Goal: Information Seeking & Learning: Learn about a topic

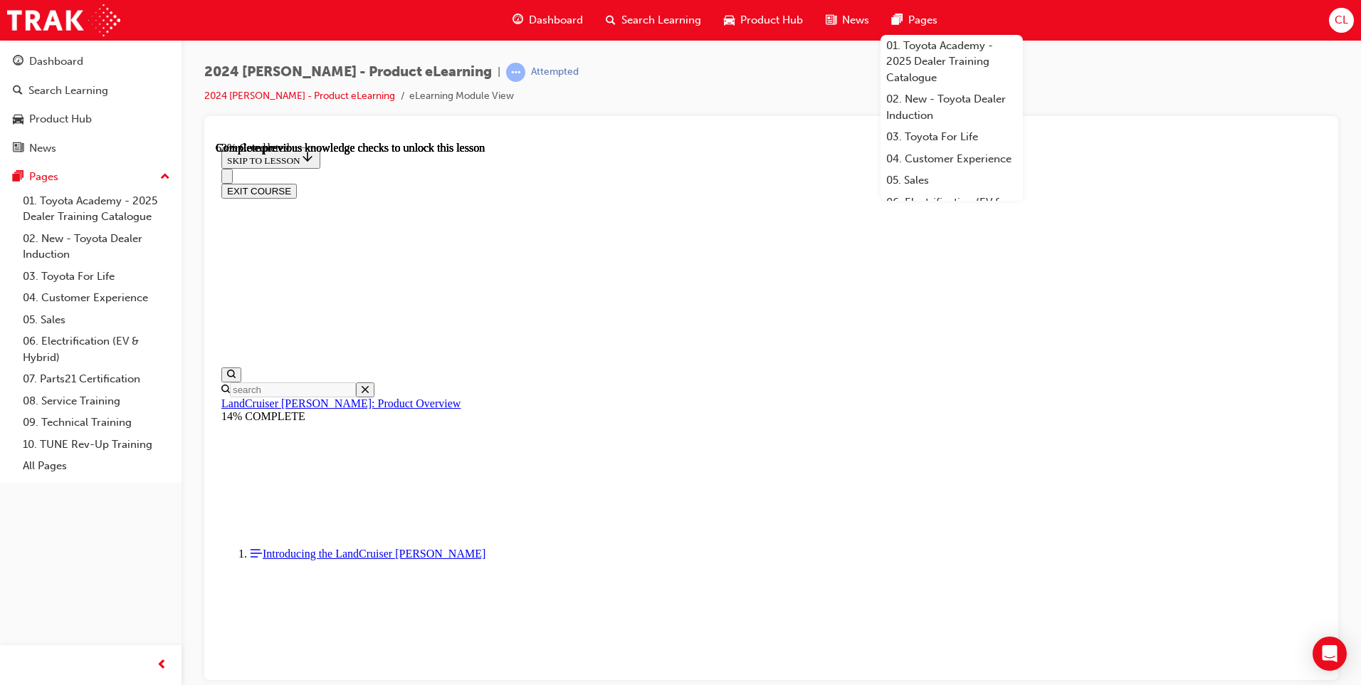
scroll to position [2018, 0]
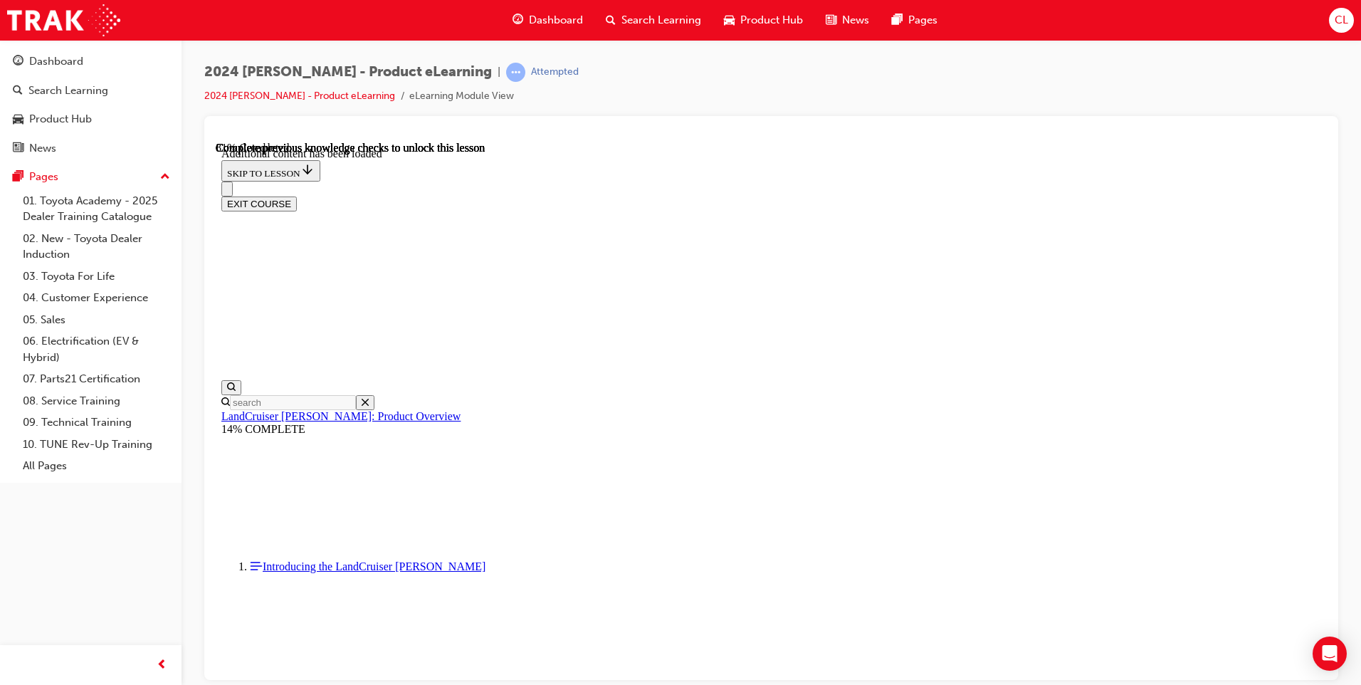
scroll to position [2525, 0]
radio input "true"
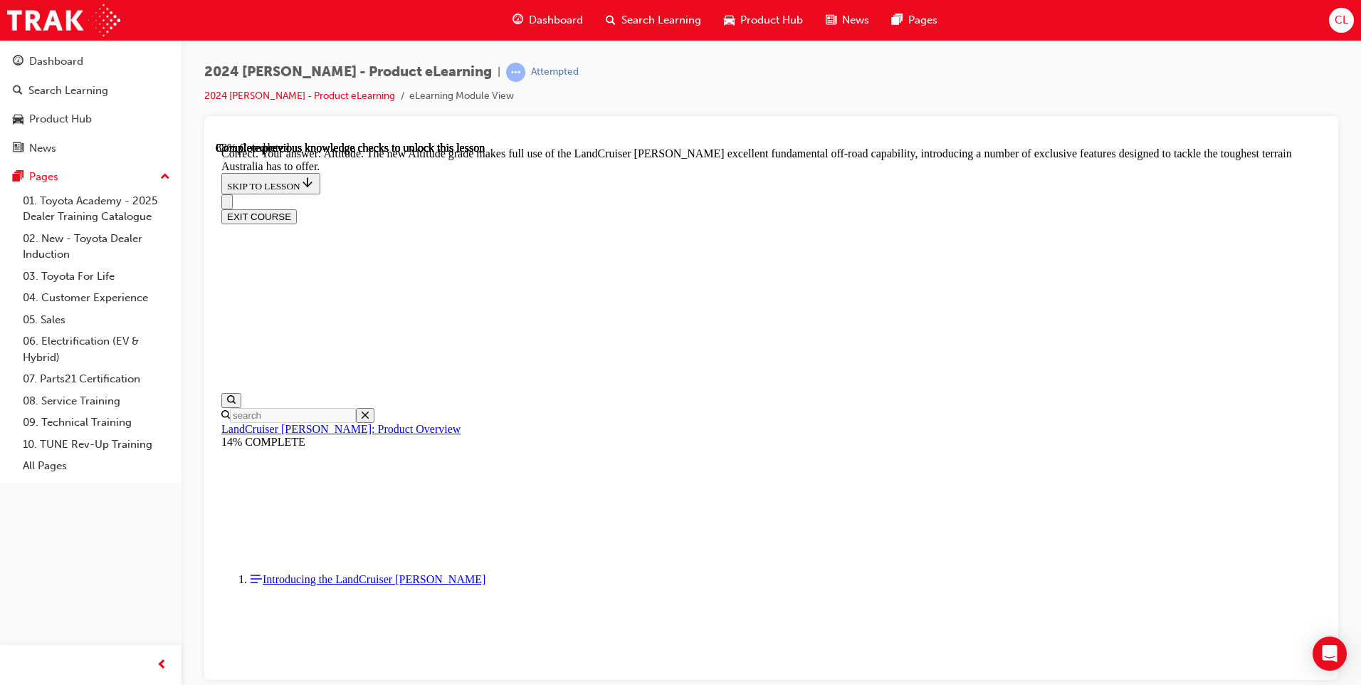
scroll to position [3237, 0]
checkbox input "true"
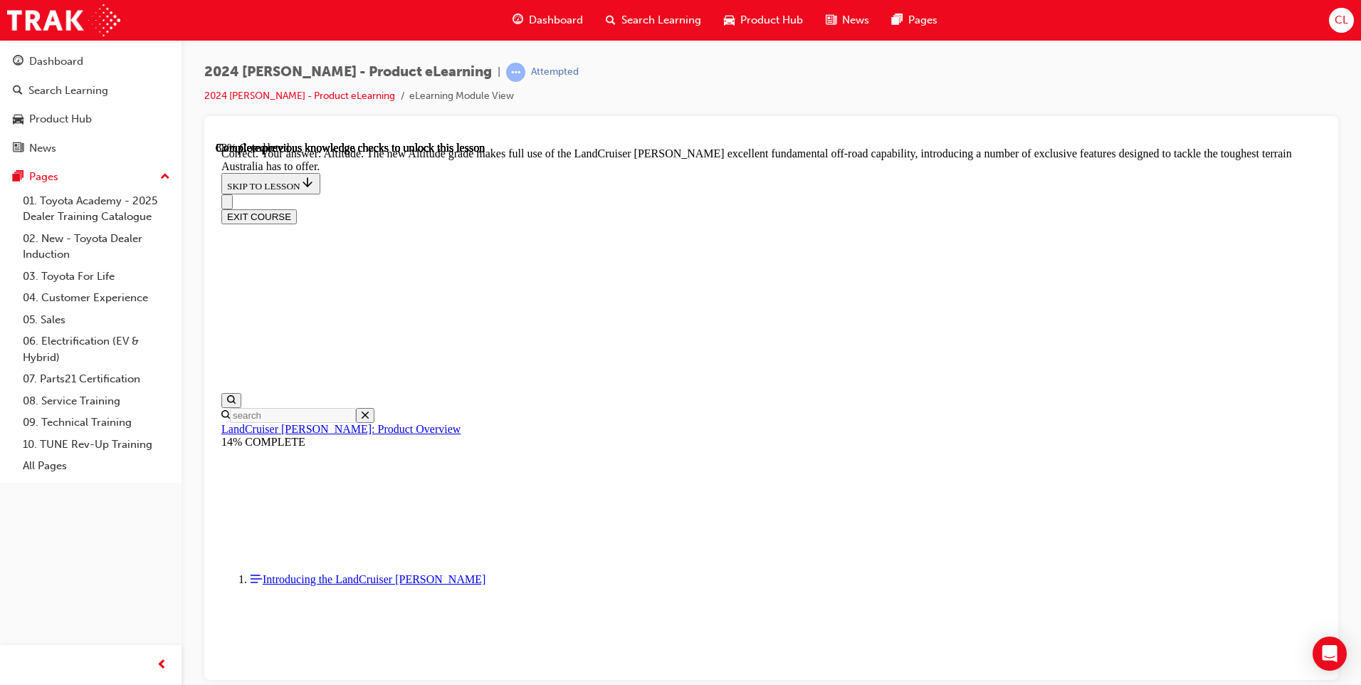
checkbox input "true"
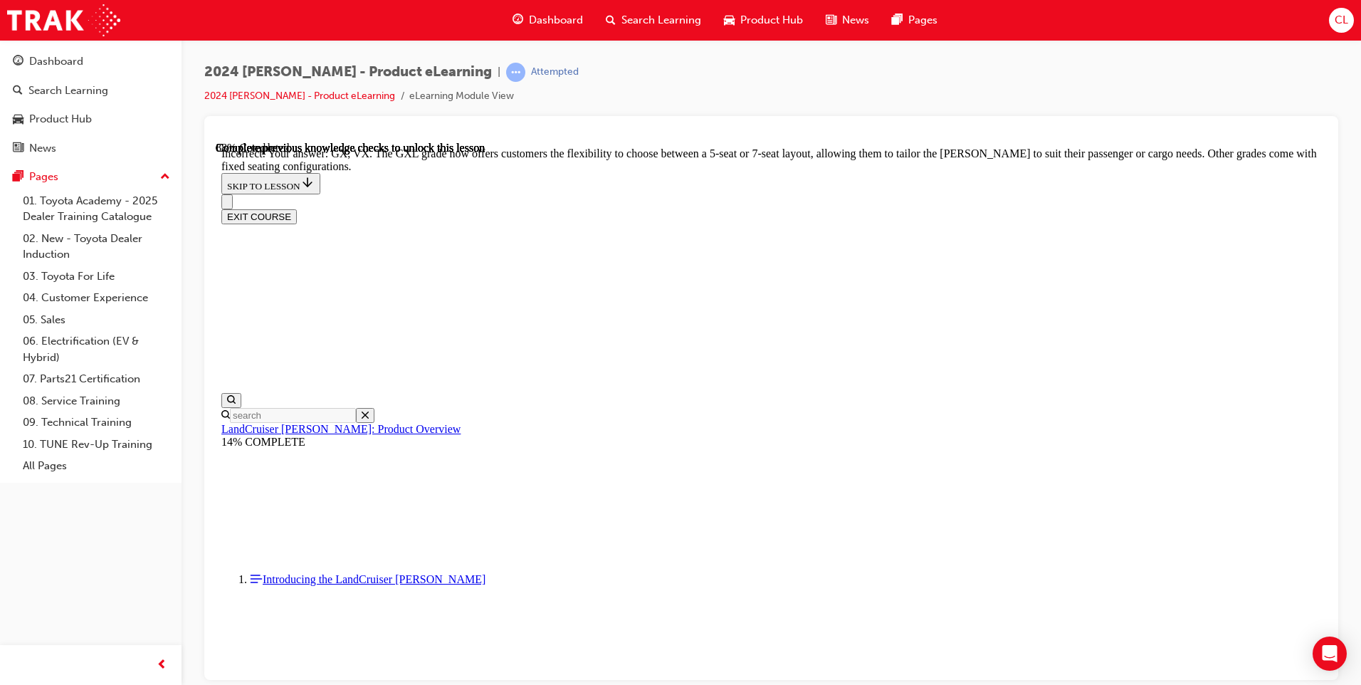
scroll to position [3246, 0]
checkbox input "false"
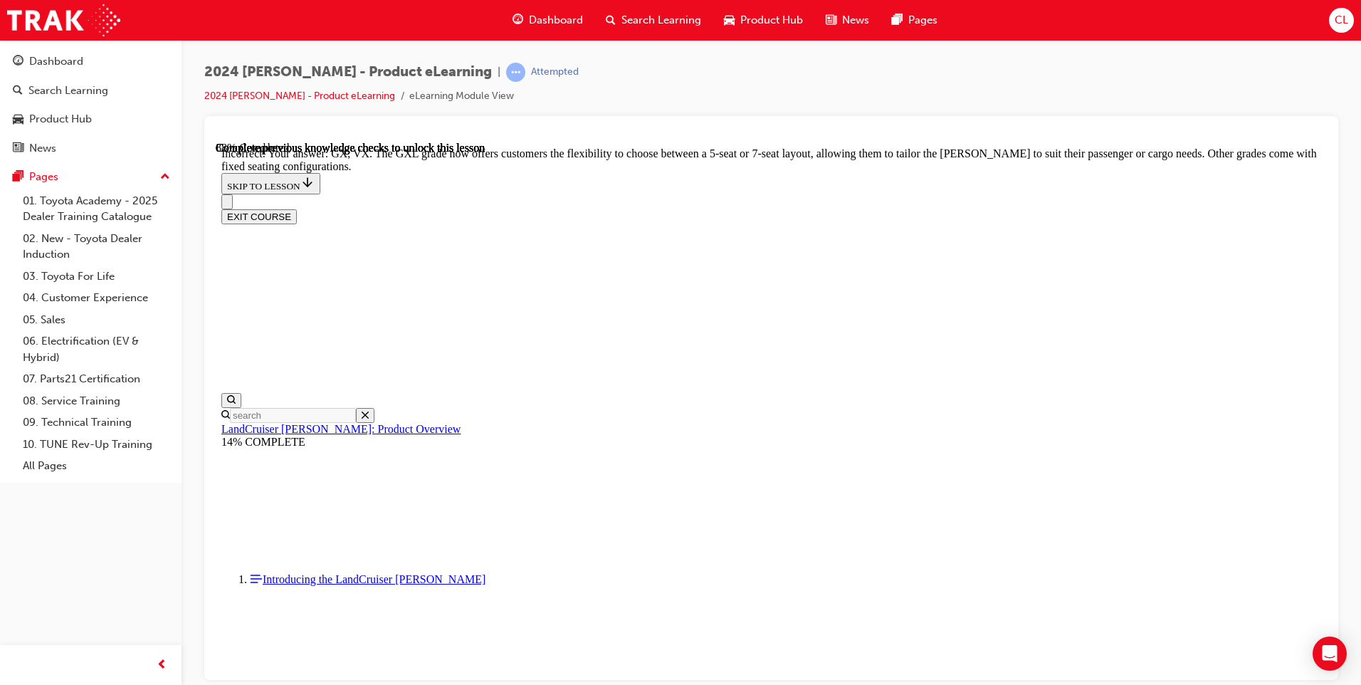
checkbox input "true"
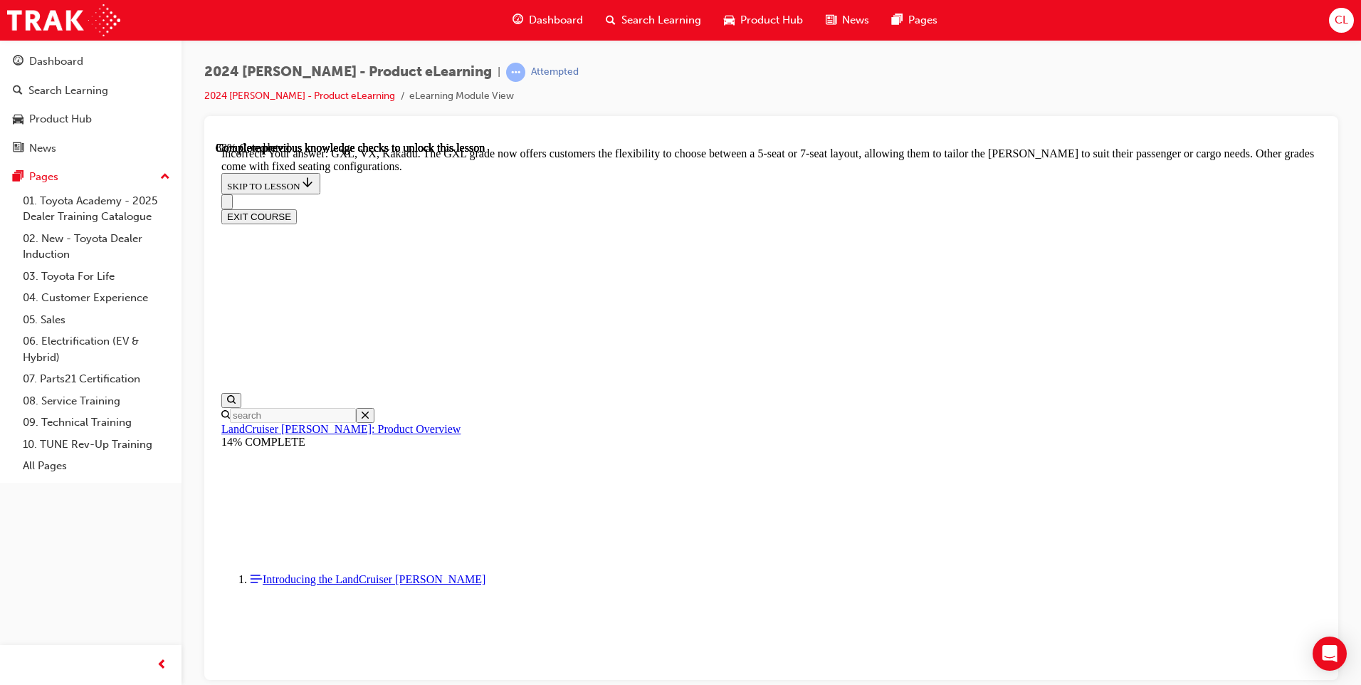
checkbox input "false"
checkbox input "true"
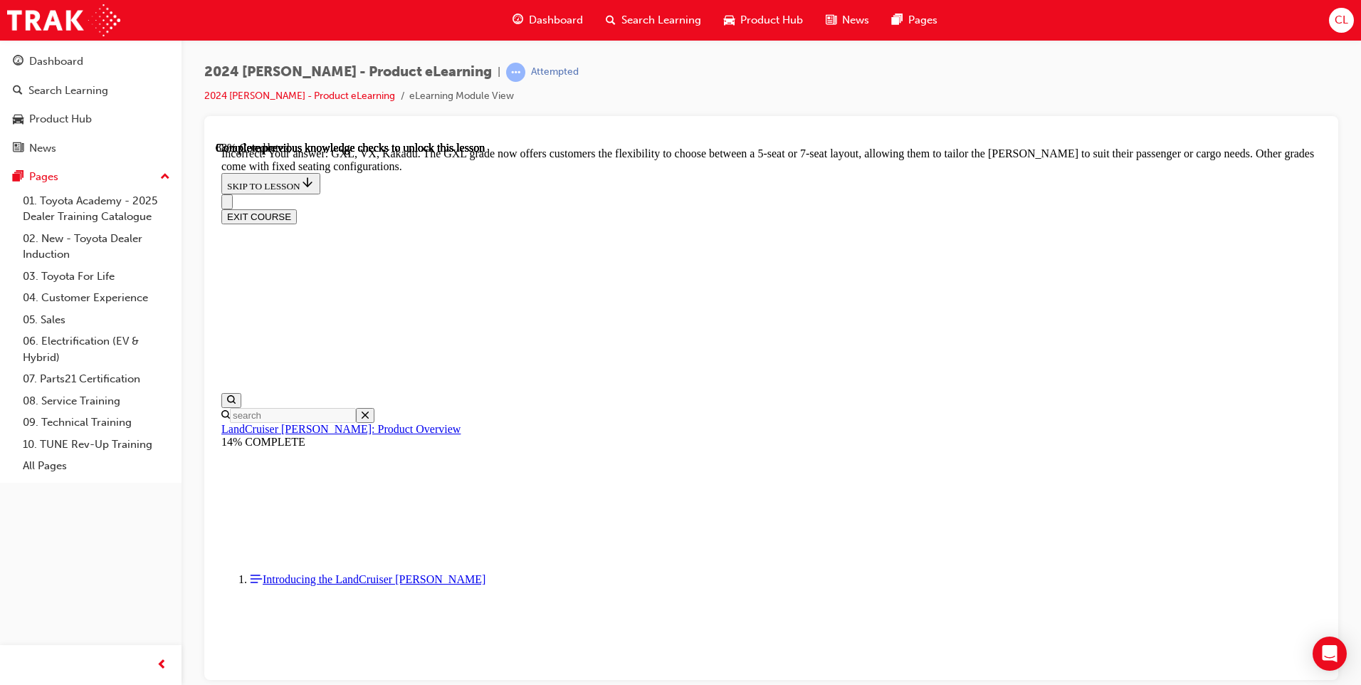
scroll to position [3350, 0]
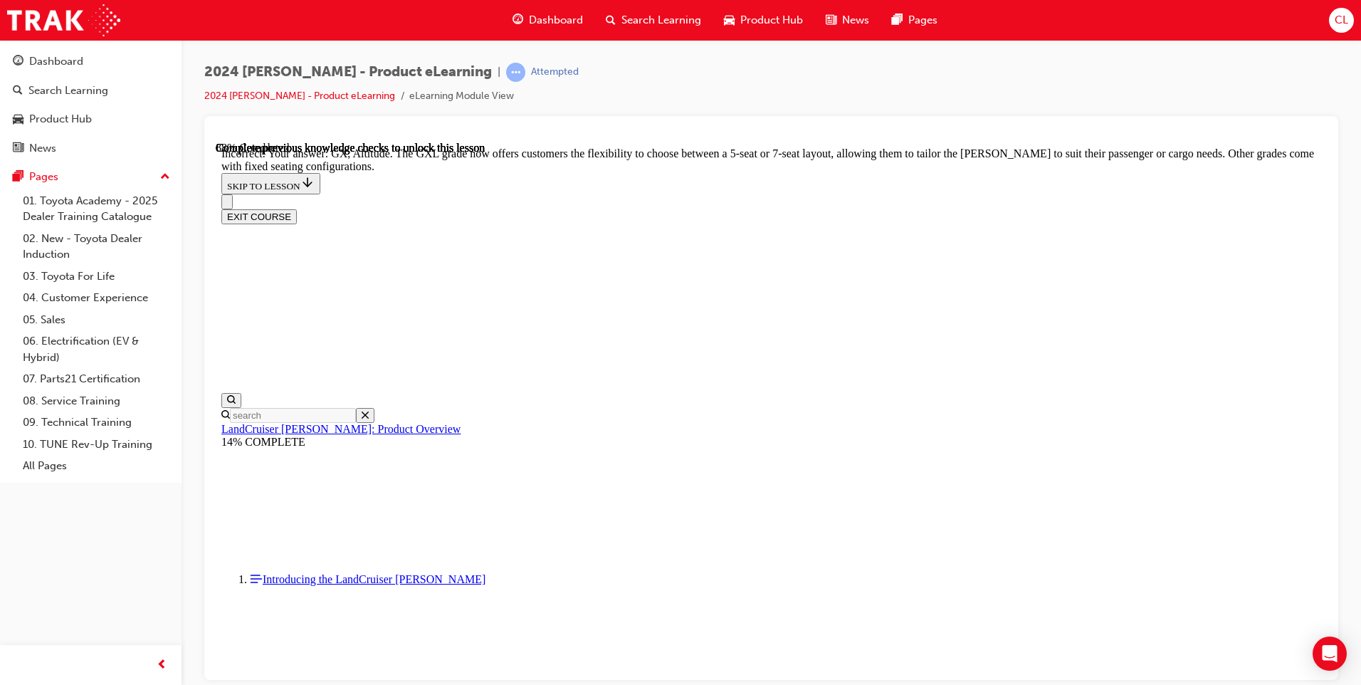
scroll to position [3246, 0]
checkbox input "true"
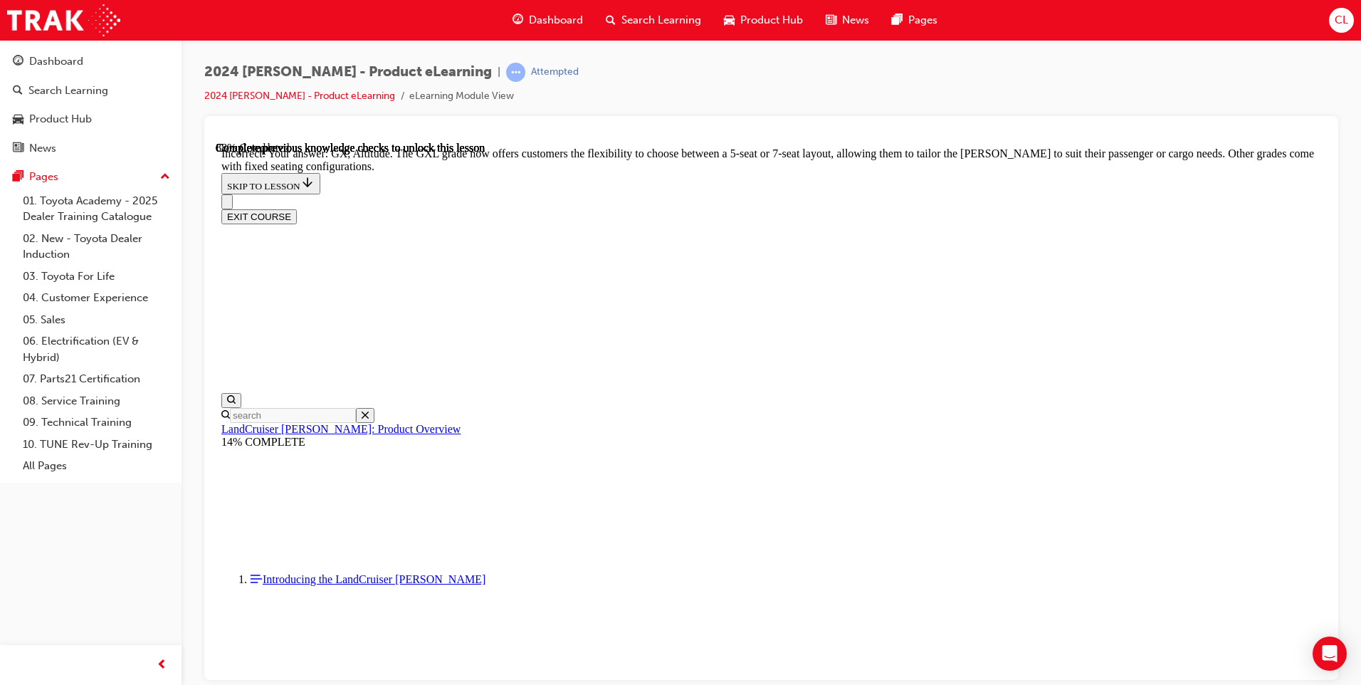
checkbox input "false"
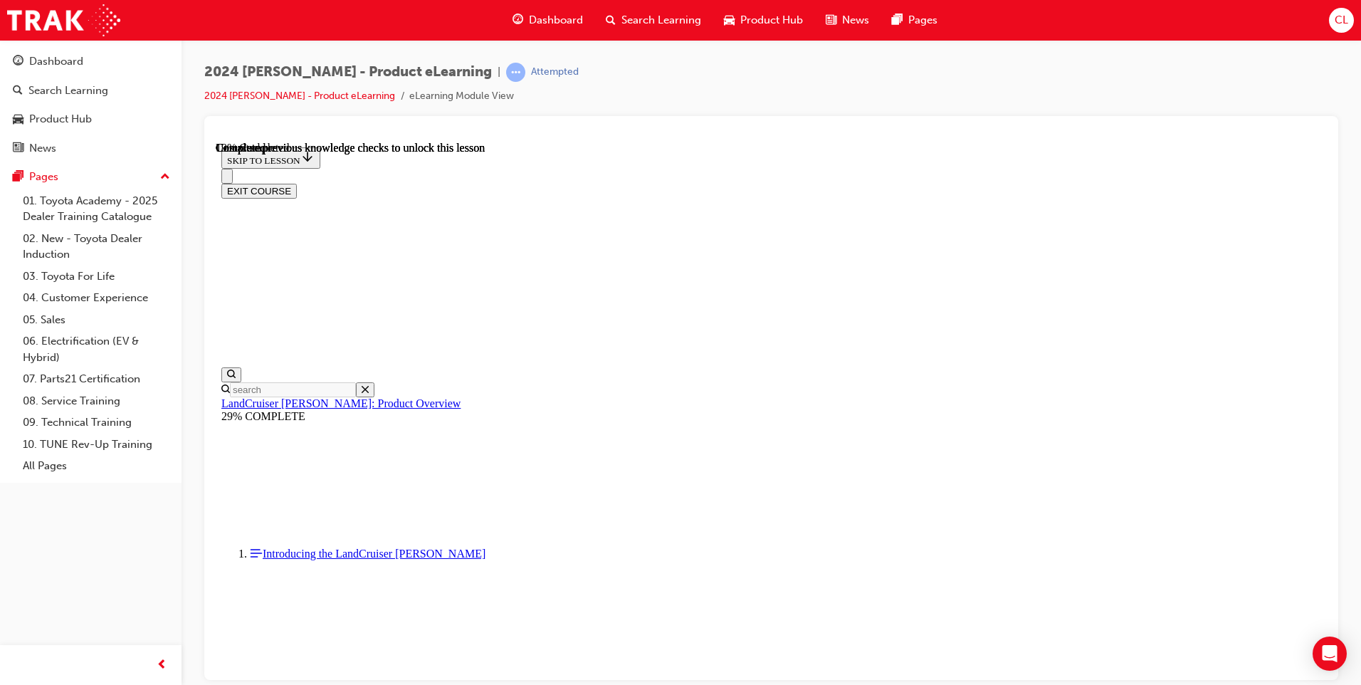
scroll to position [950, 0]
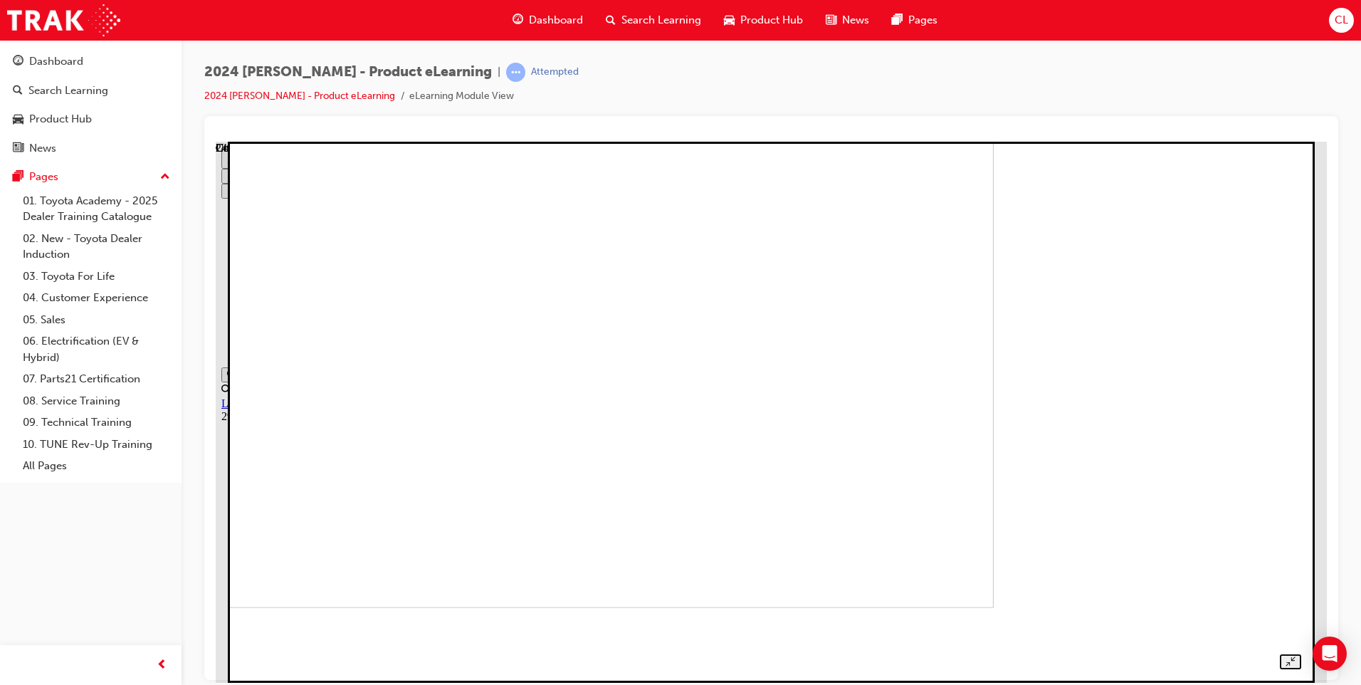
click at [994, 335] on img at bounding box center [474, 336] width 1038 height 541
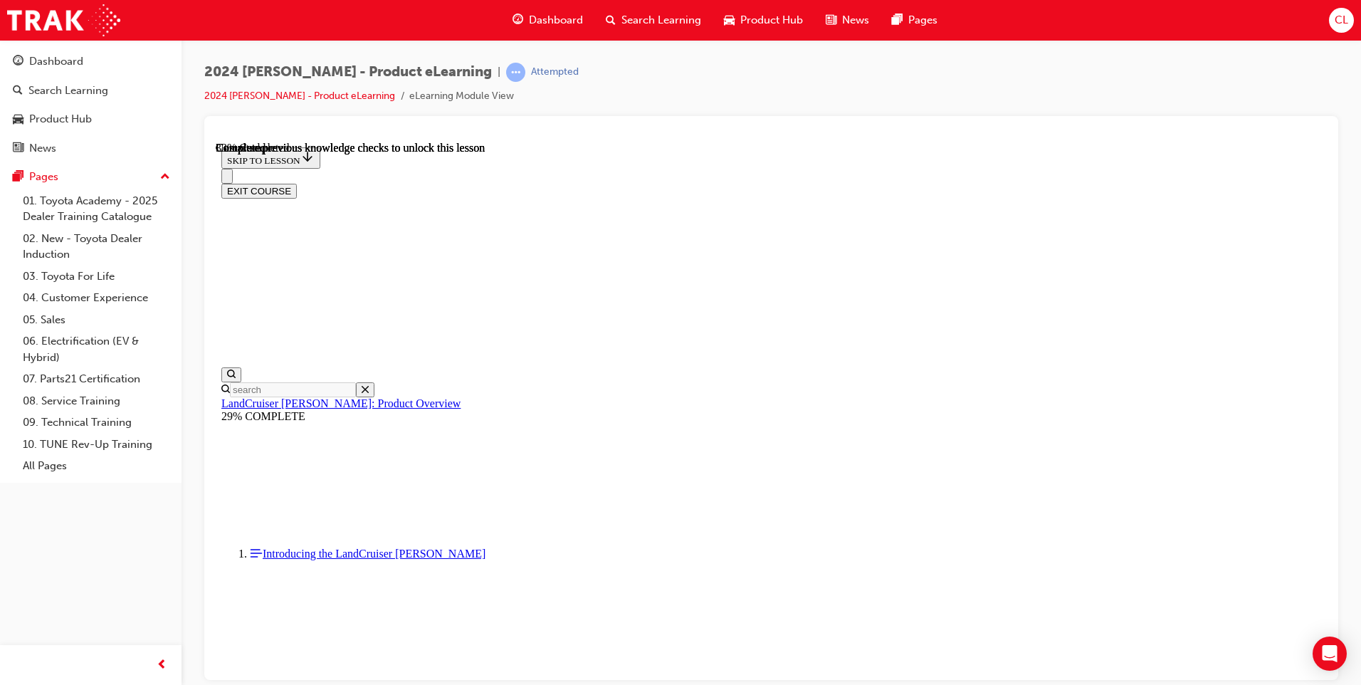
scroll to position [1425, 0]
